Goal: Find specific page/section: Find specific page/section

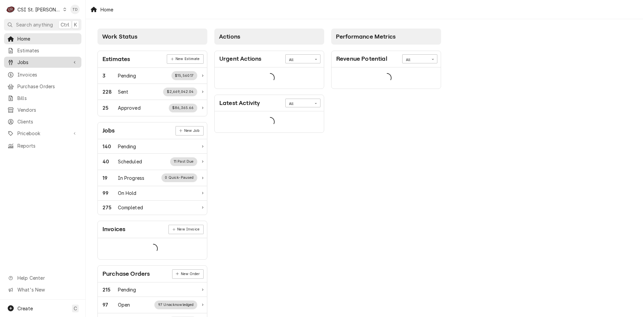
click at [41, 60] on span "Jobs" at bounding box center [42, 62] width 51 height 7
click at [42, 70] on span "Jobs" at bounding box center [47, 73] width 61 height 7
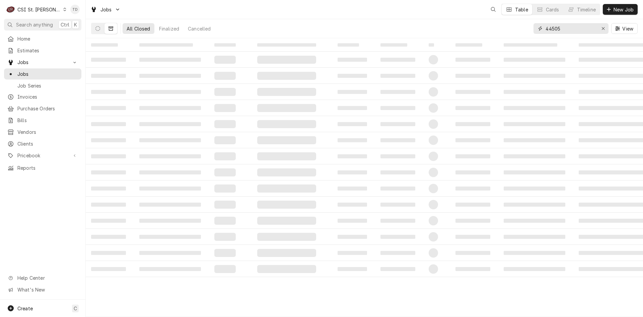
click at [564, 27] on input "44505" at bounding box center [571, 28] width 50 height 11
type input "41462"
click at [100, 29] on icon "Dynamic Content Wrapper" at bounding box center [98, 28] width 5 height 5
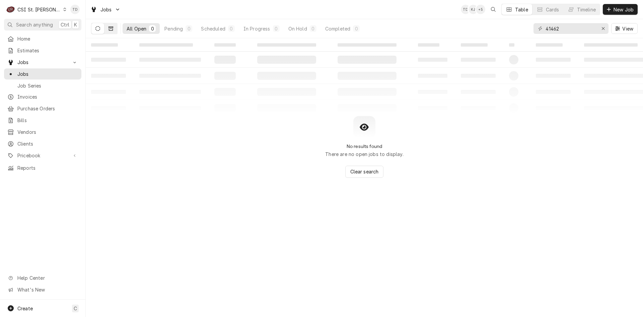
click at [110, 27] on icon "Dynamic Content Wrapper" at bounding box center [111, 28] width 5 height 5
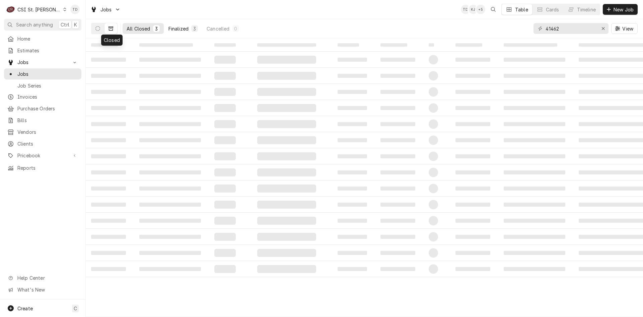
click at [181, 26] on div "Finalized" at bounding box center [179, 28] width 20 height 7
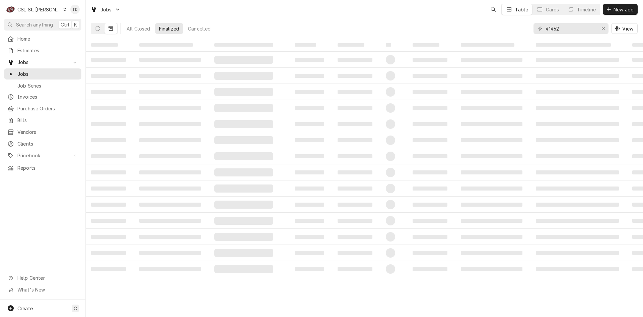
click at [26, 24] on span "Search anything" at bounding box center [34, 24] width 37 height 7
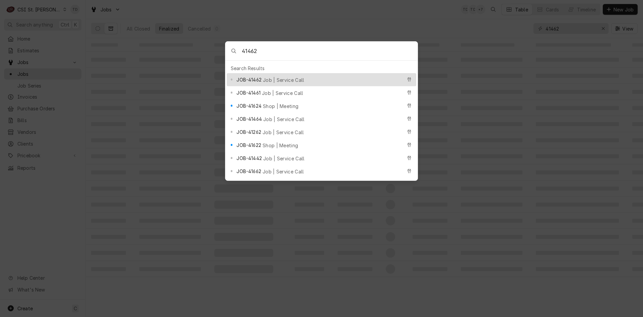
type input "41462"
click at [263, 78] on div "JOB-41462 Job | Service Call" at bounding box center [320, 80] width 166 height 8
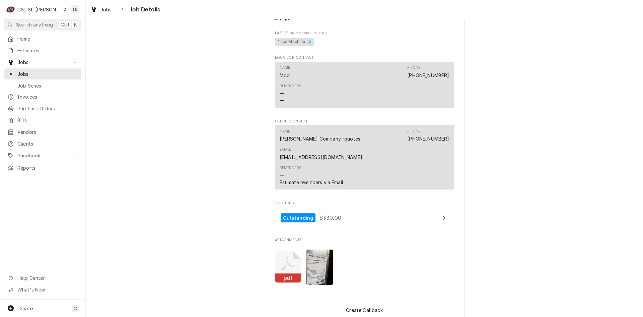
scroll to position [525, 0]
click at [354, 209] on link "Outstanding $330.00" at bounding box center [364, 217] width 179 height 16
